Goal: Check status: Check status

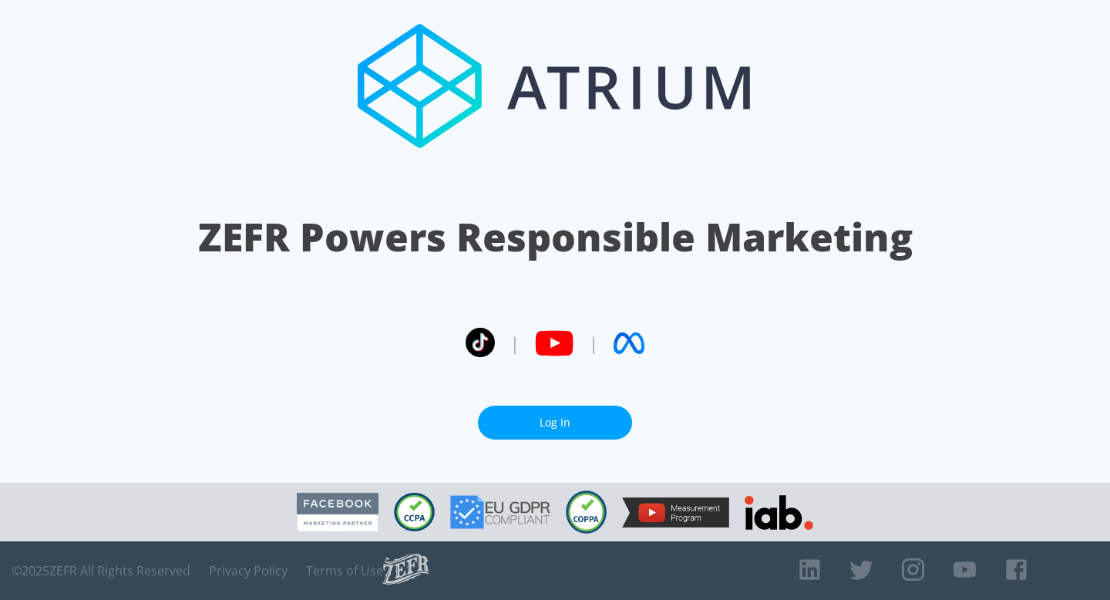
click at [560, 423] on link "Log In" at bounding box center [555, 422] width 154 height 35
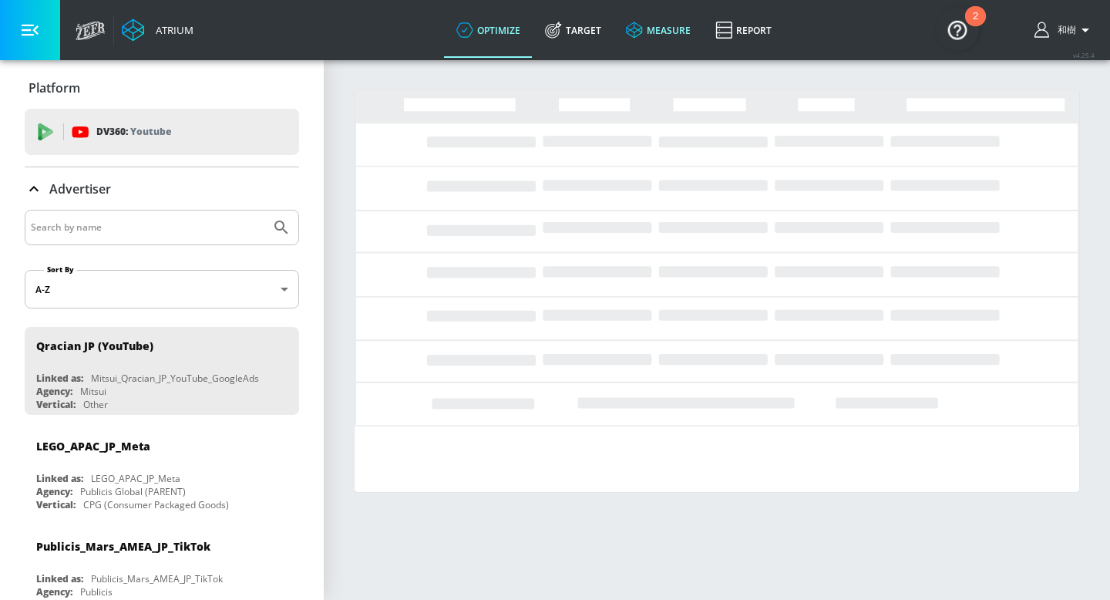
click at [687, 26] on link "measure" at bounding box center [657, 29] width 89 height 55
